Goal: Task Accomplishment & Management: Manage account settings

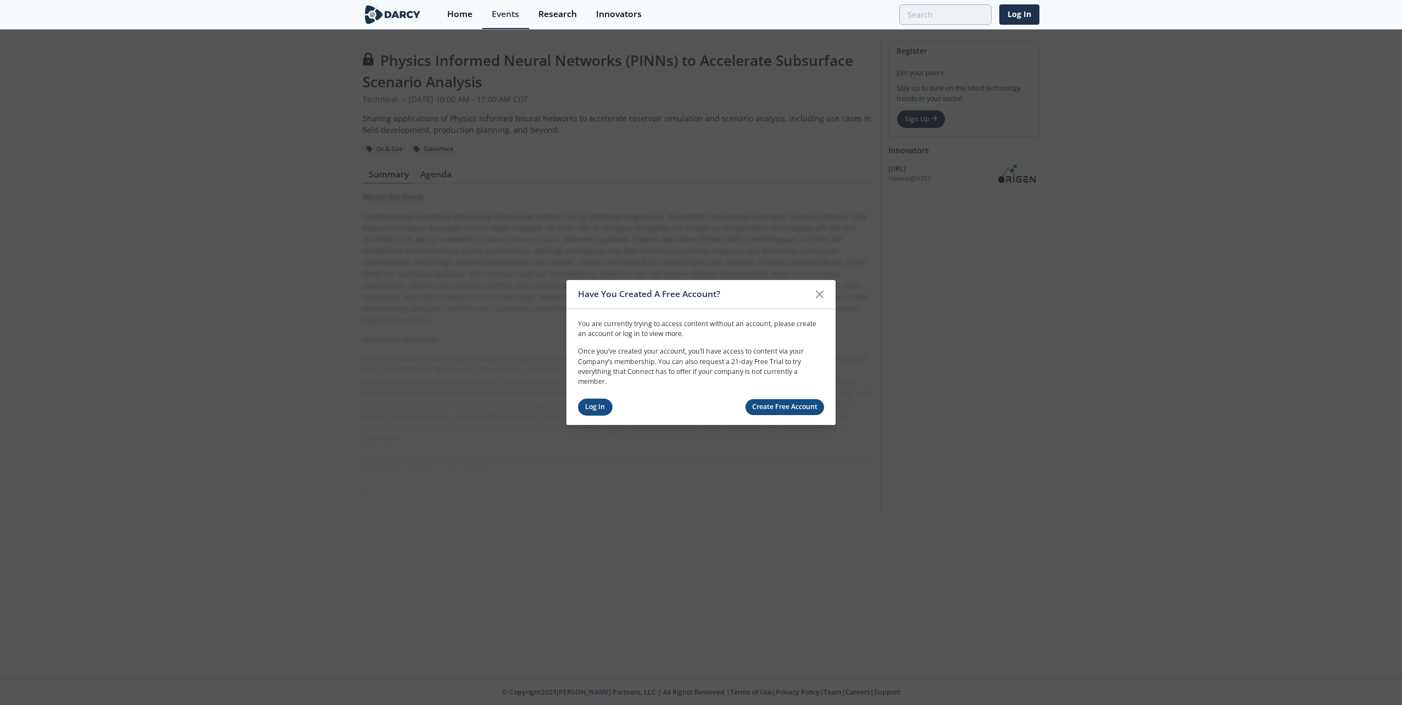
click at [591, 407] on link "Log In" at bounding box center [595, 407] width 35 height 17
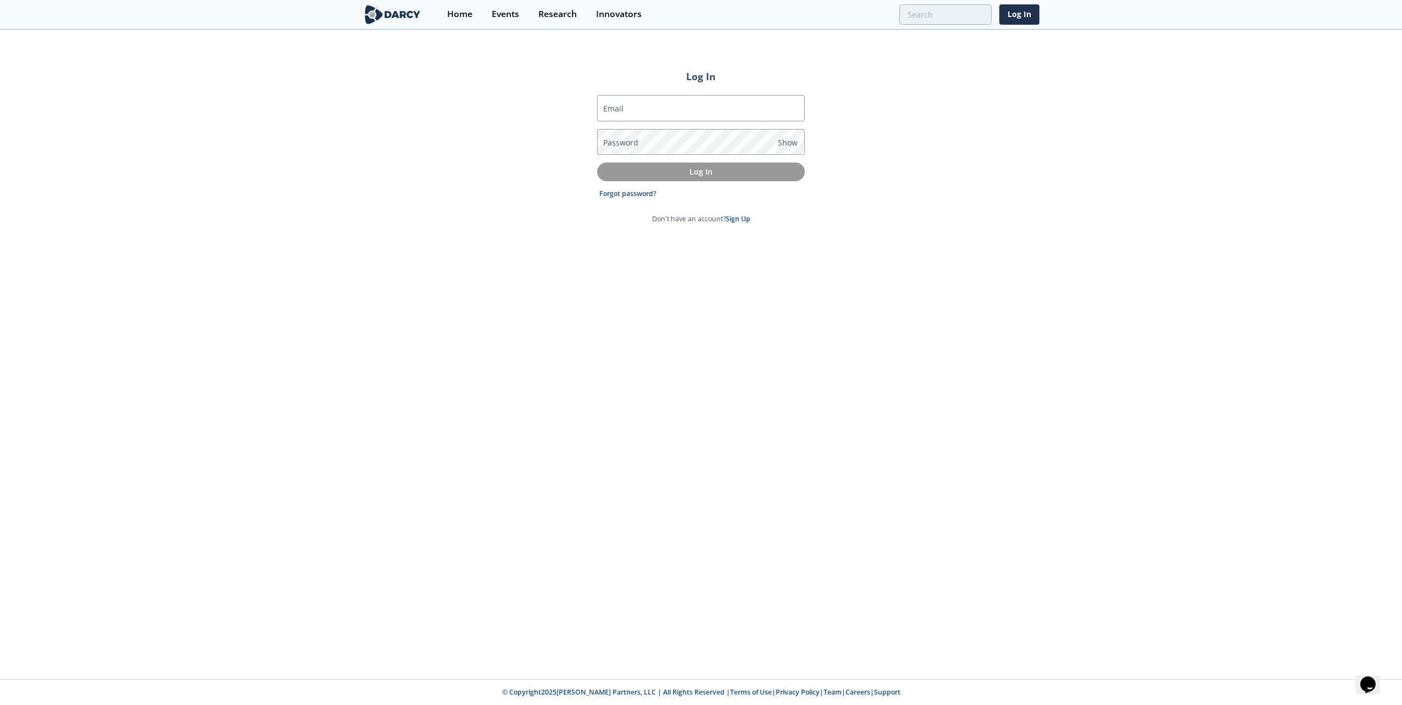
type input "[EMAIL_ADDRESS][DOMAIN_NAME]"
click at [699, 174] on p "Log In" at bounding box center [701, 172] width 192 height 12
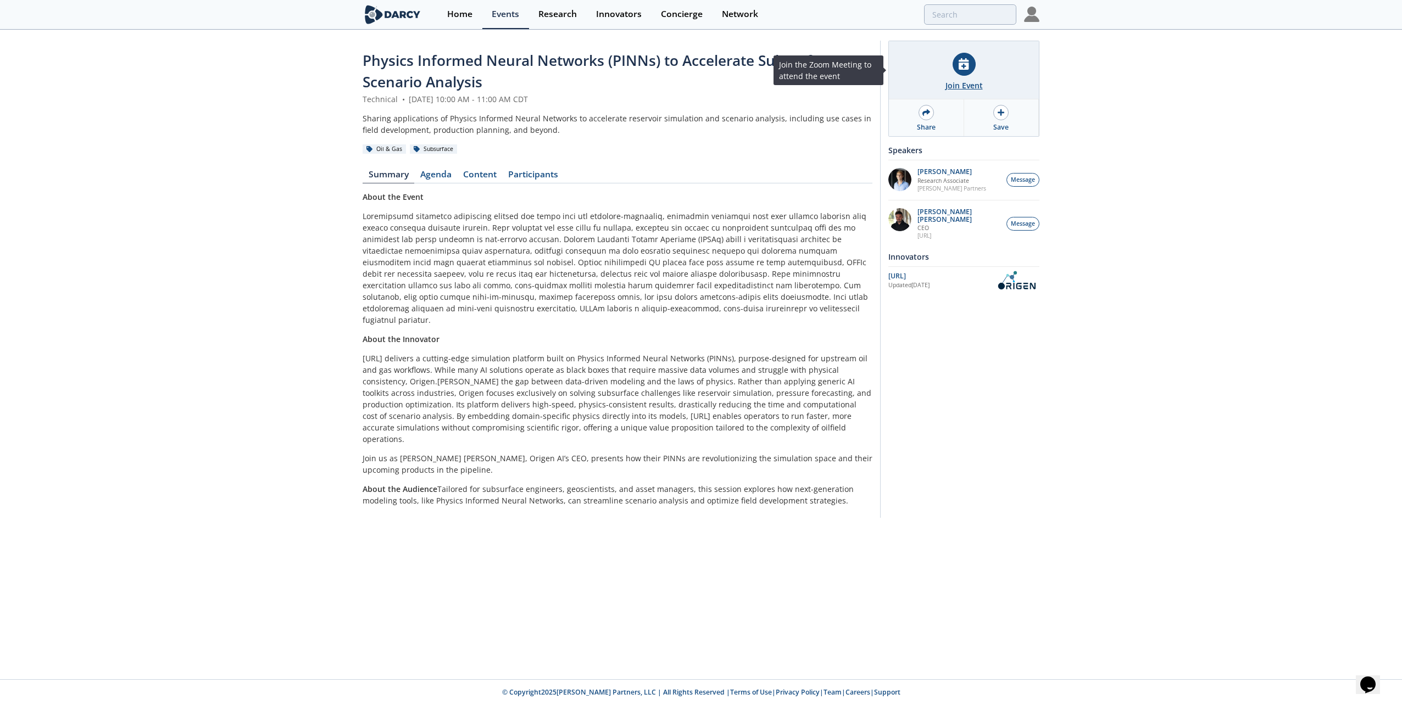
click at [966, 73] on div at bounding box center [964, 64] width 23 height 23
